Goal: Transaction & Acquisition: Subscribe to service/newsletter

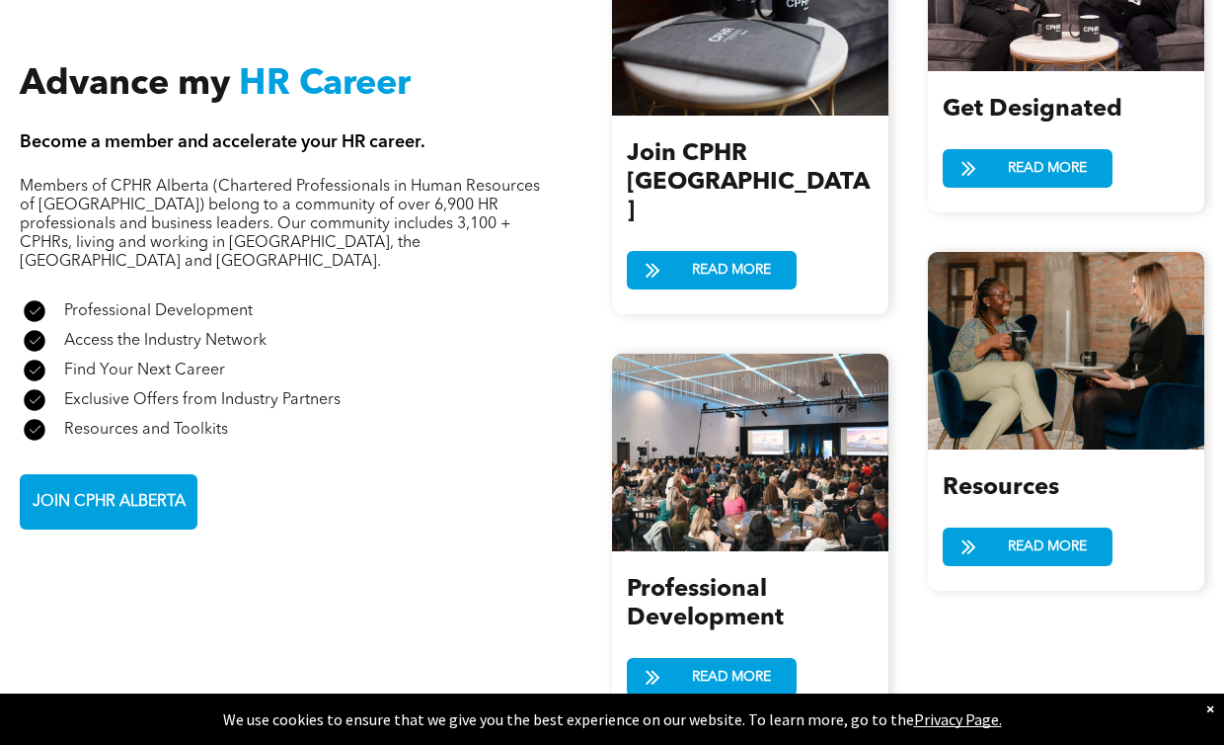
scroll to position [2154, 0]
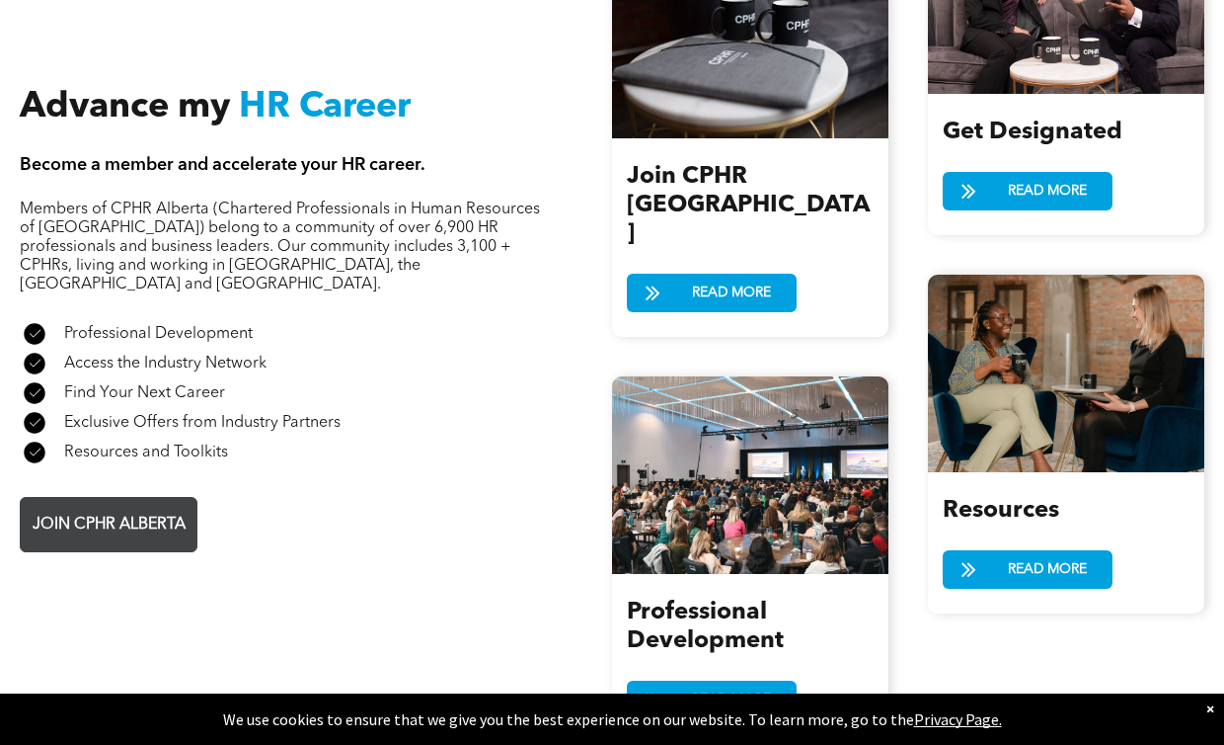
click at [134, 506] on span "JOIN CPHR ALBERTA" at bounding box center [109, 525] width 167 height 39
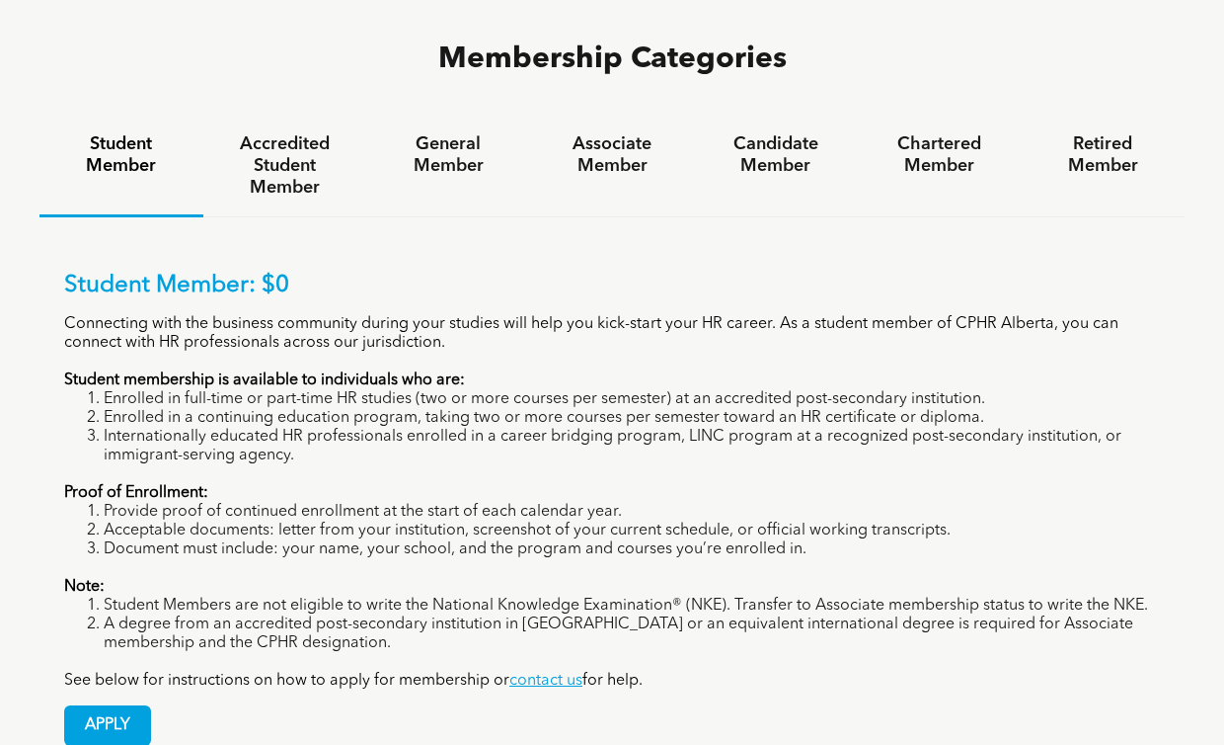
scroll to position [1278, 0]
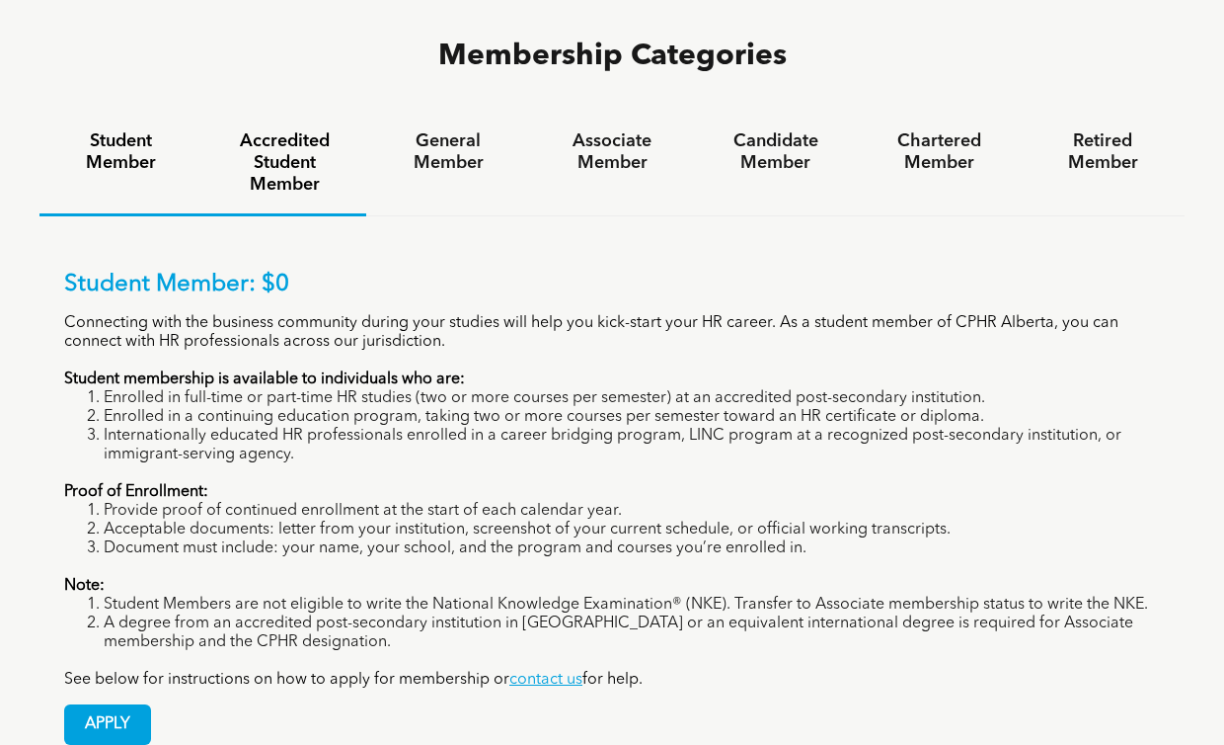
click at [282, 130] on h4 "Accredited Student Member" at bounding box center [285, 162] width 128 height 65
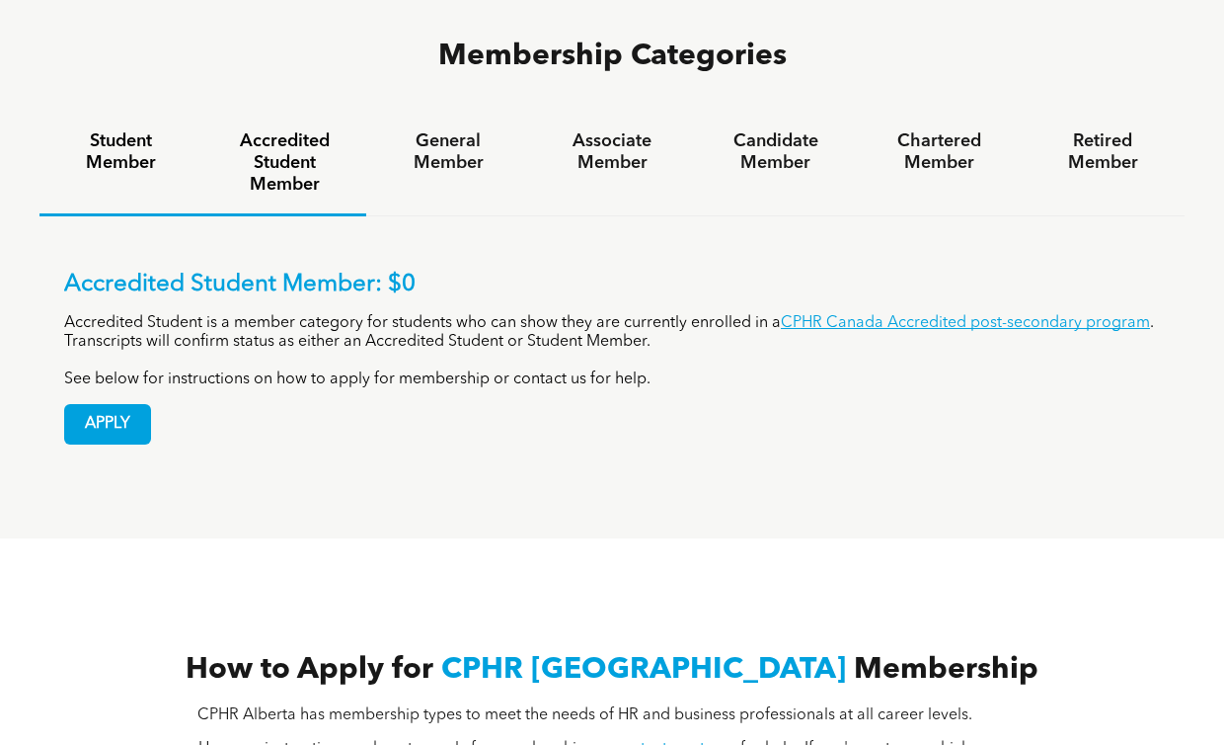
click at [130, 130] on h4 "Student Member" at bounding box center [121, 151] width 128 height 43
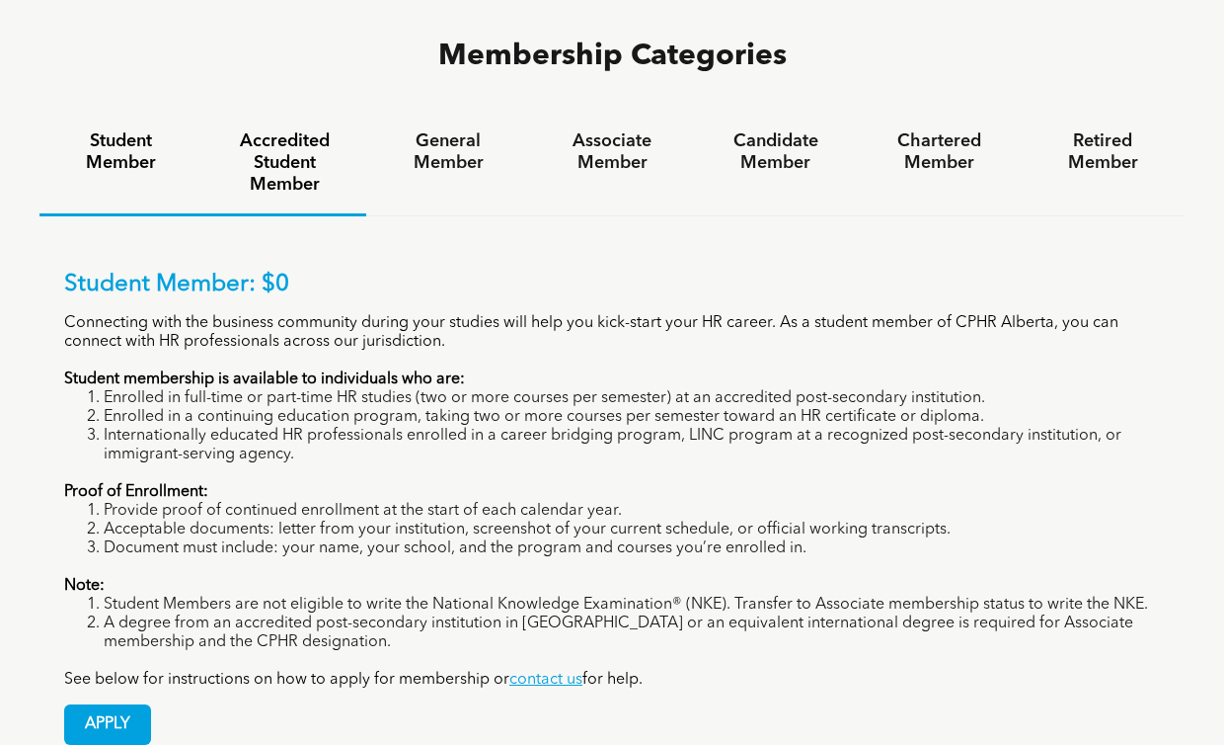
click at [283, 130] on h4 "Accredited Student Member" at bounding box center [285, 162] width 128 height 65
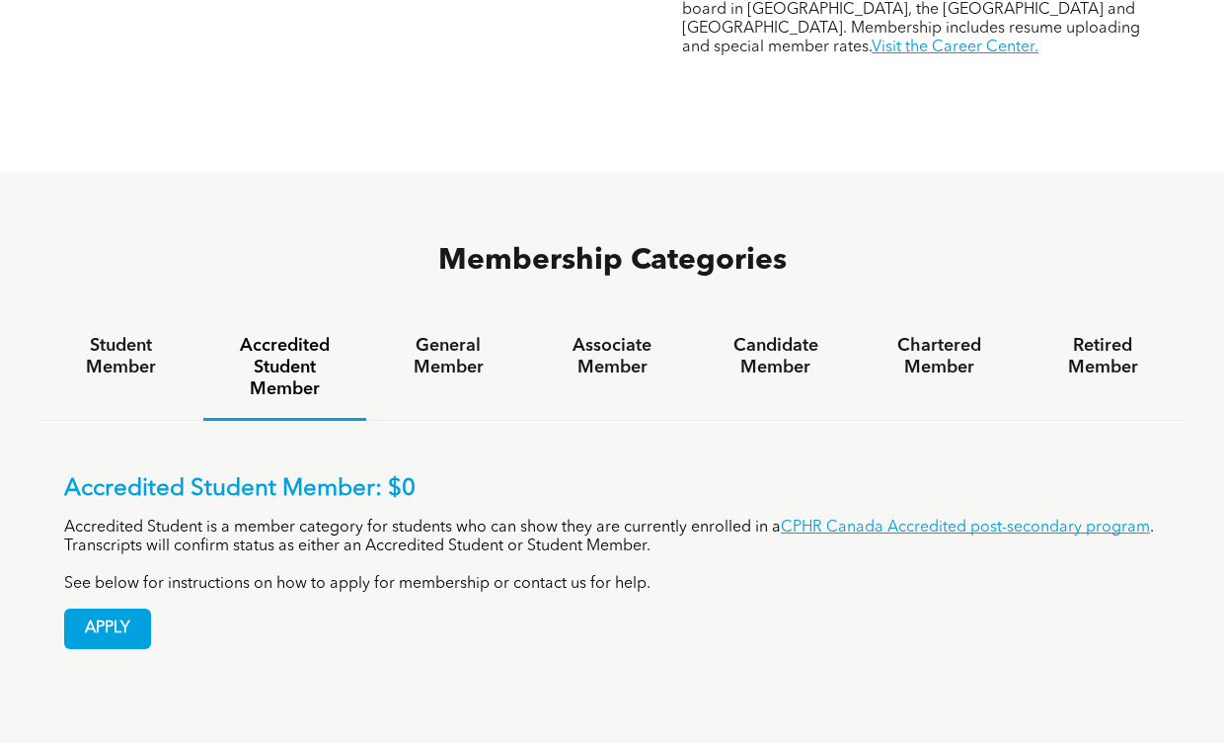
scroll to position [1019, 0]
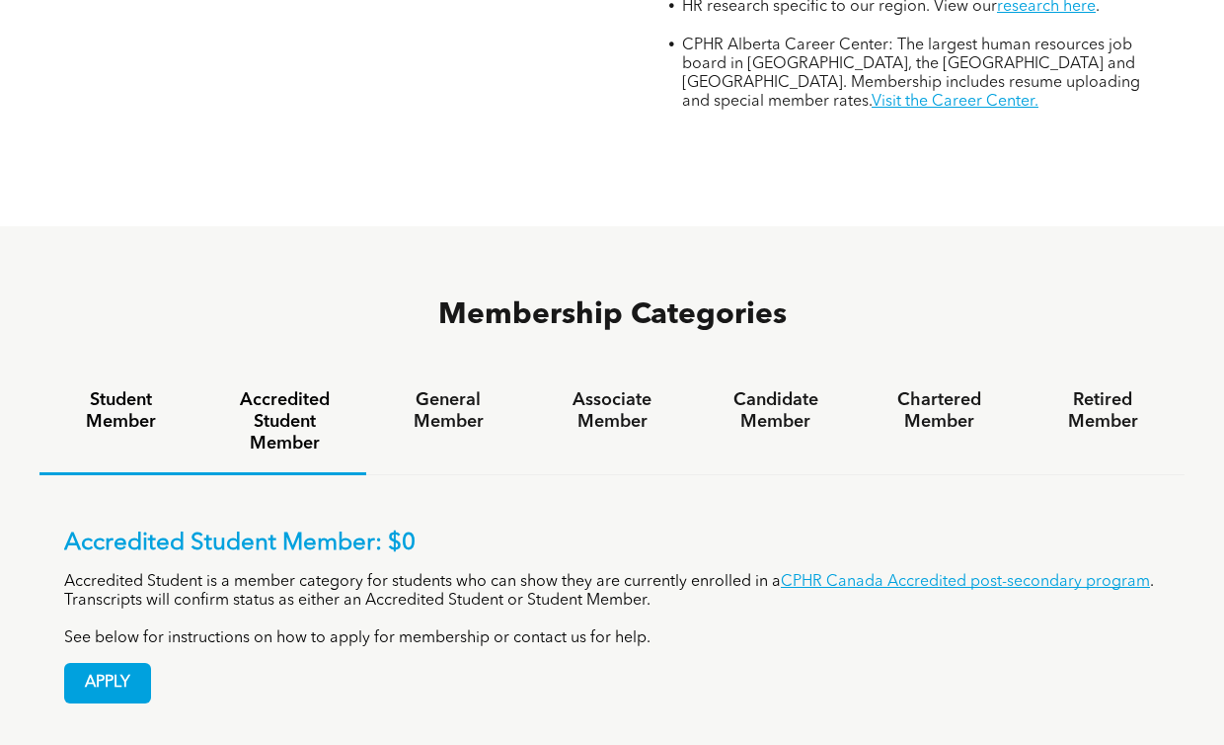
click at [128, 389] on h4 "Student Member" at bounding box center [121, 410] width 128 height 43
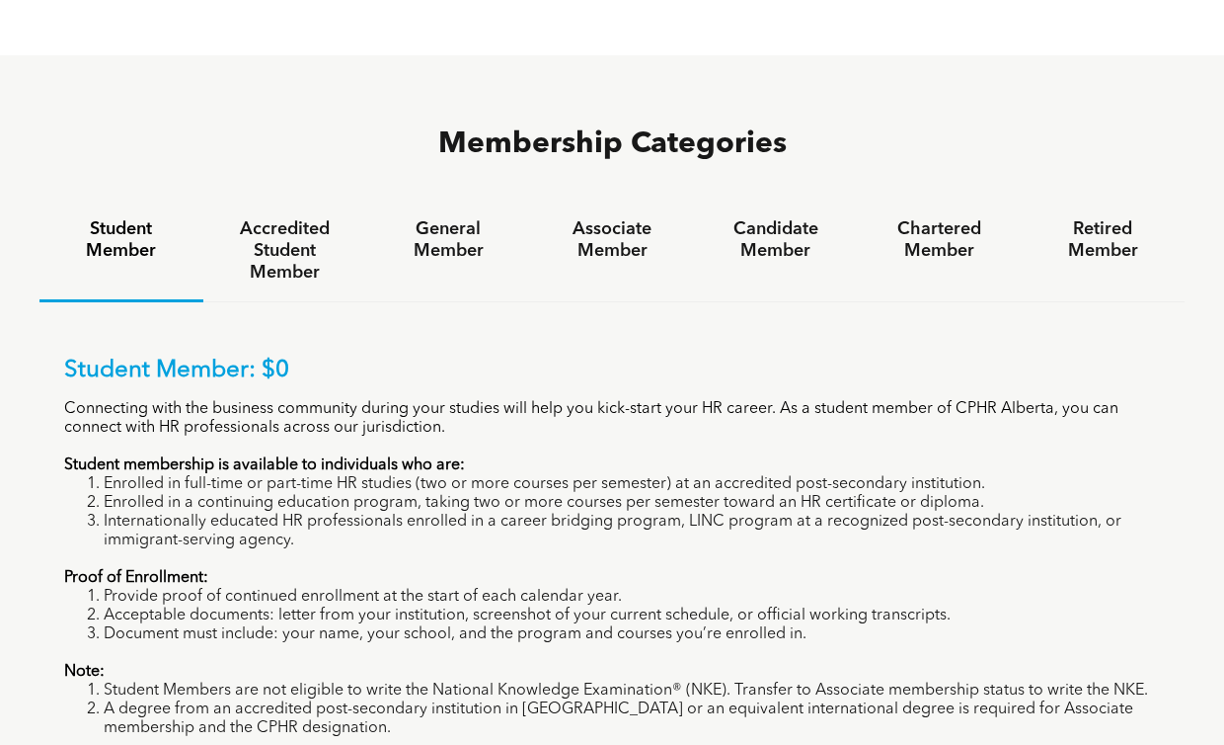
scroll to position [1189, 0]
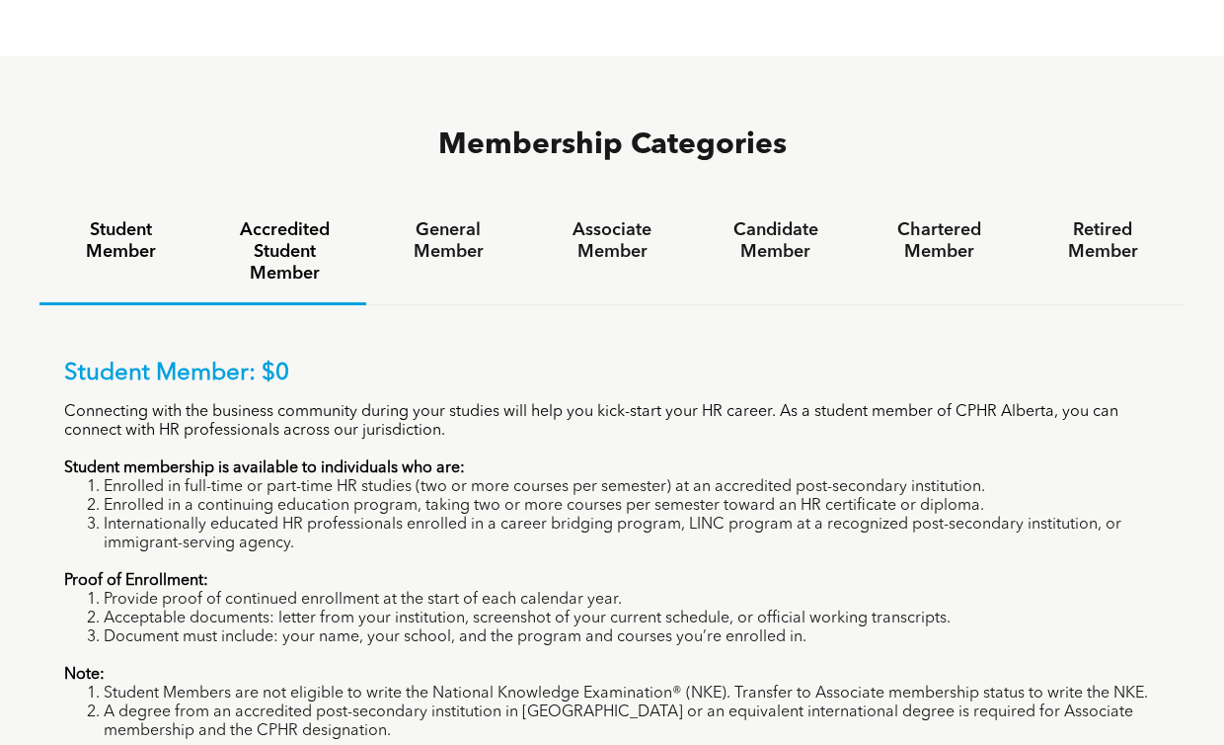
click at [297, 219] on h4 "Accredited Student Member" at bounding box center [285, 251] width 128 height 65
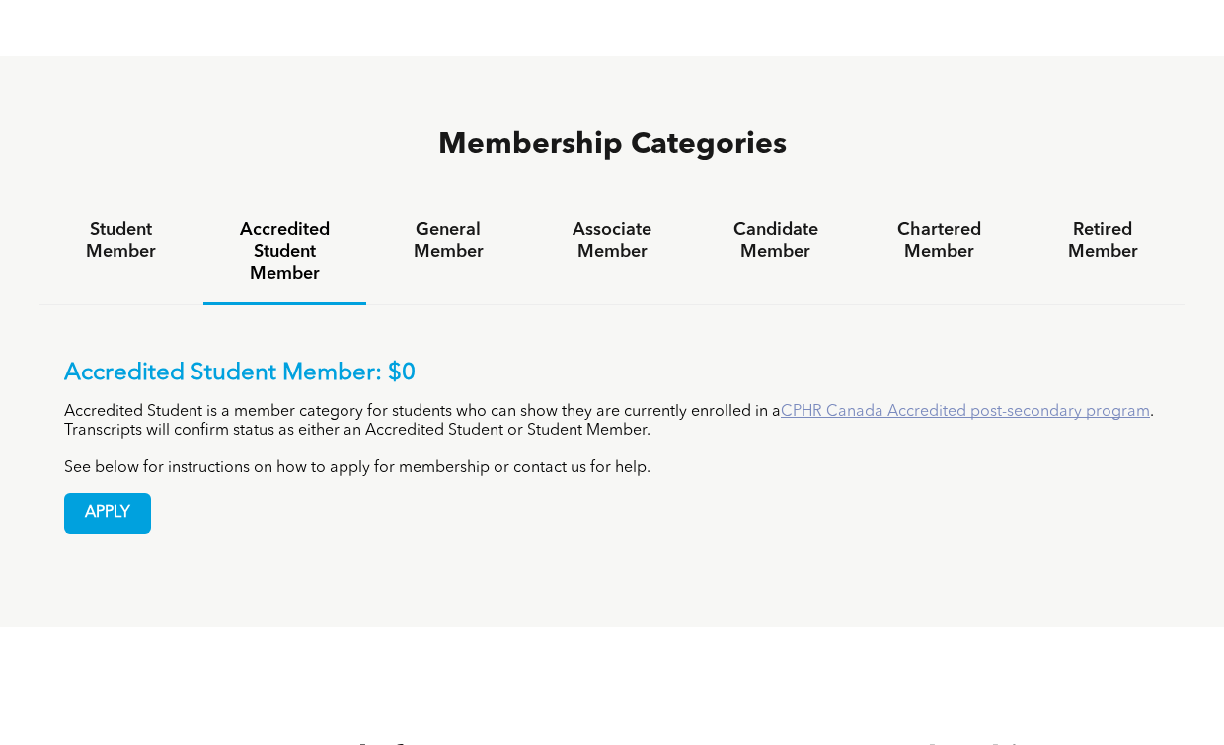
click at [961, 404] on link "CPHR Canada Accredited post-secondary program" at bounding box center [965, 412] width 369 height 16
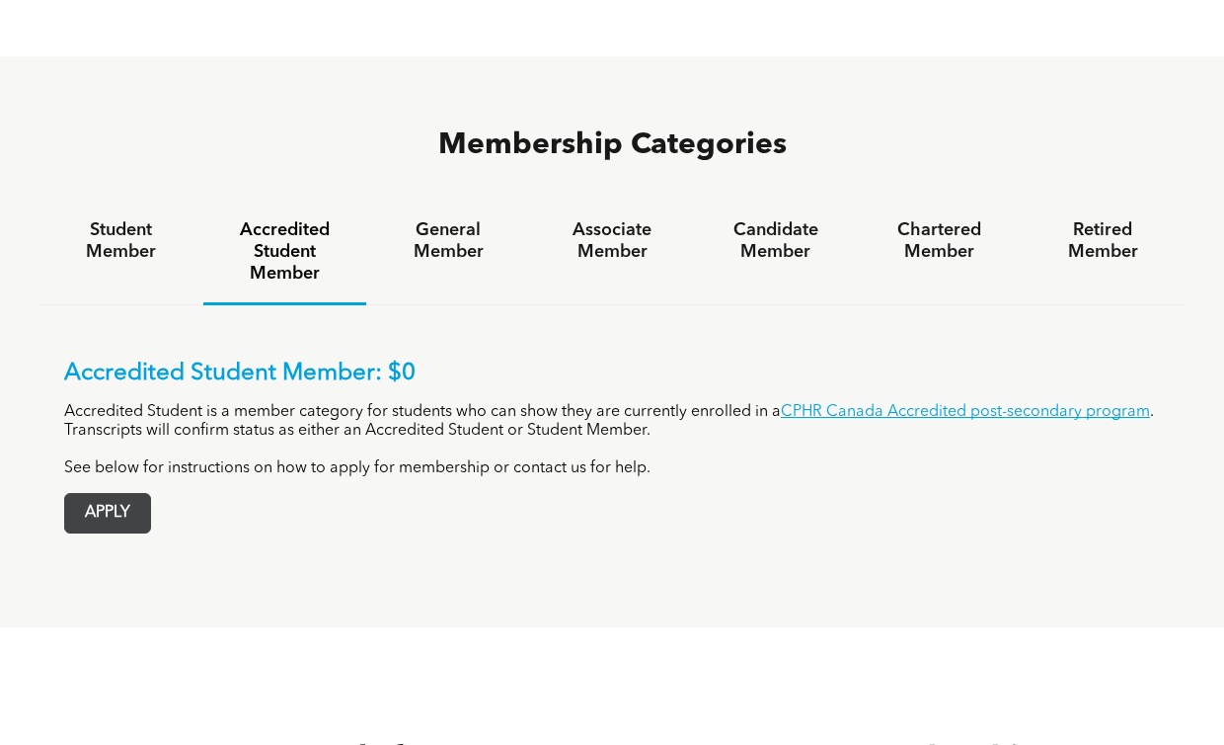
click at [131, 494] on span "APPLY" at bounding box center [107, 513] width 85 height 39
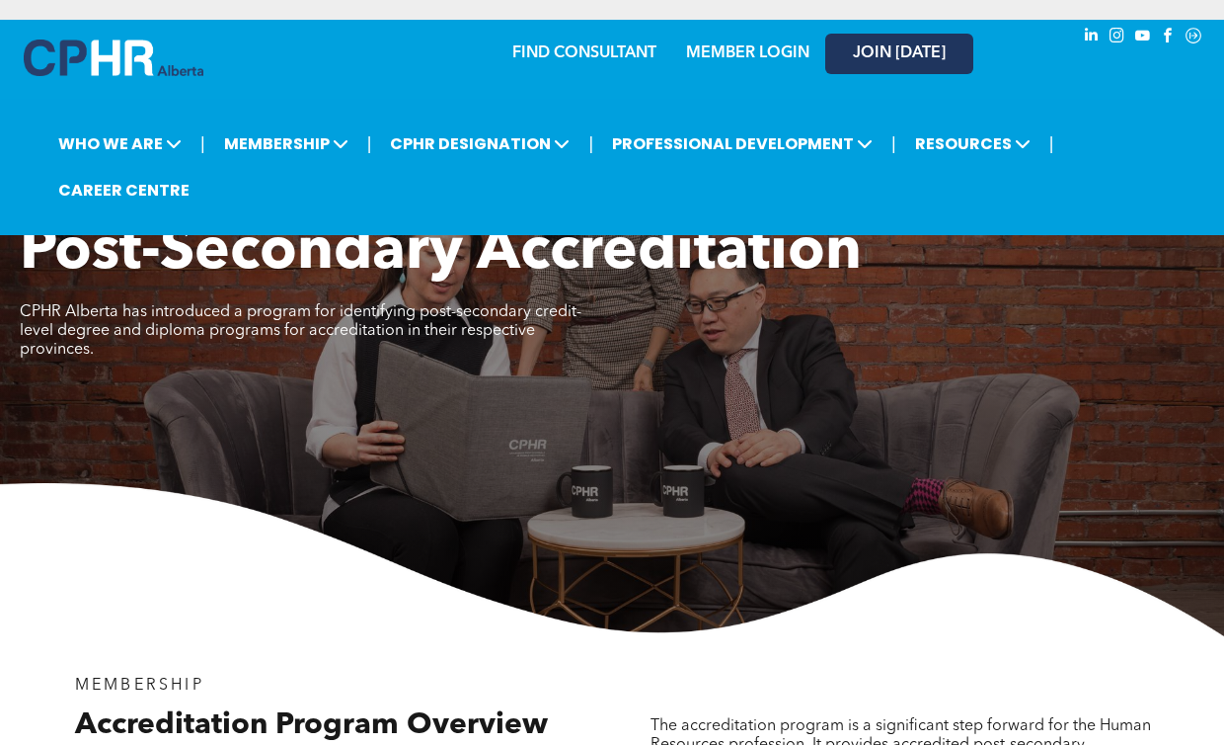
click at [885, 65] on link "JOIN [DATE]" at bounding box center [900, 54] width 148 height 40
